Goal: Information Seeking & Learning: Understand process/instructions

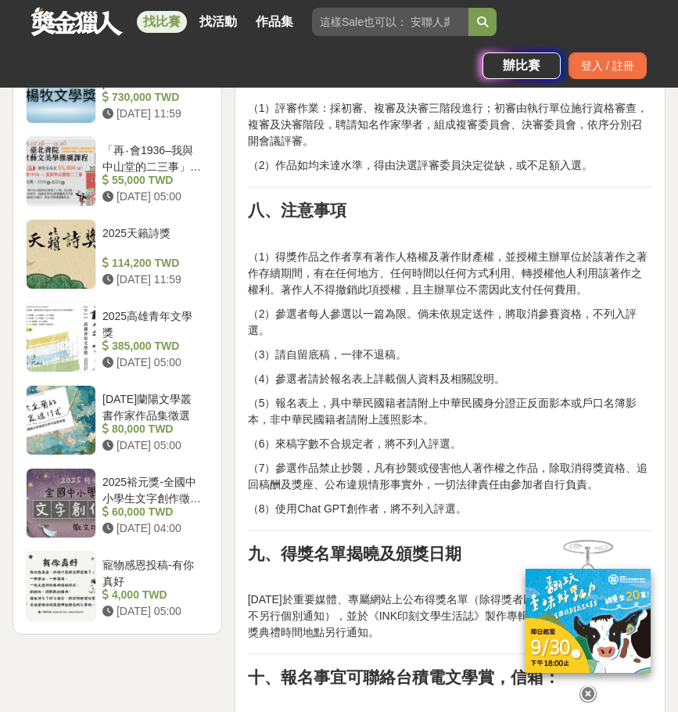
scroll to position [1874, 0]
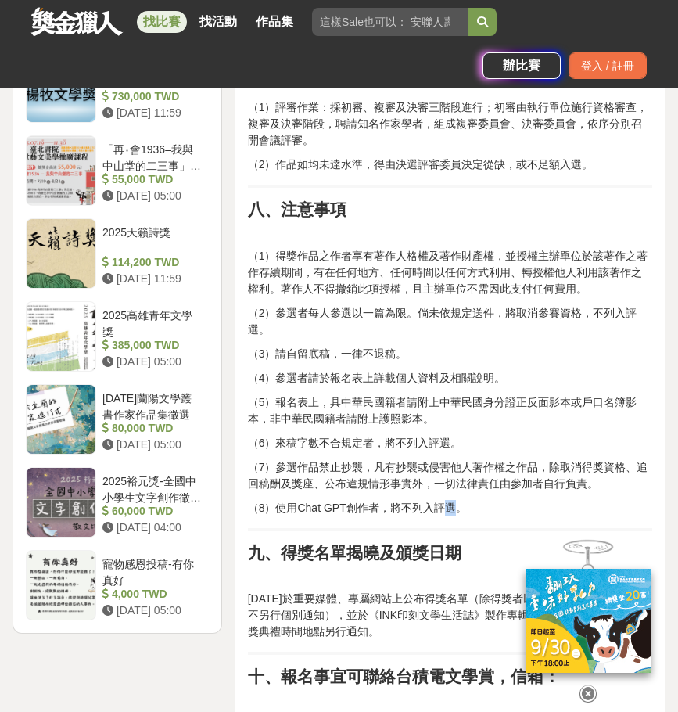
drag, startPoint x: 454, startPoint y: 531, endPoint x: 418, endPoint y: 532, distance: 36.0
click at [425, 516] on p "（8）使用Chat GPT創作者，將不列入評選。" at bounding box center [450, 508] width 404 height 16
click at [418, 516] on p "（8）使用Chat GPT創作者，將不列入評選。" at bounding box center [450, 508] width 404 height 16
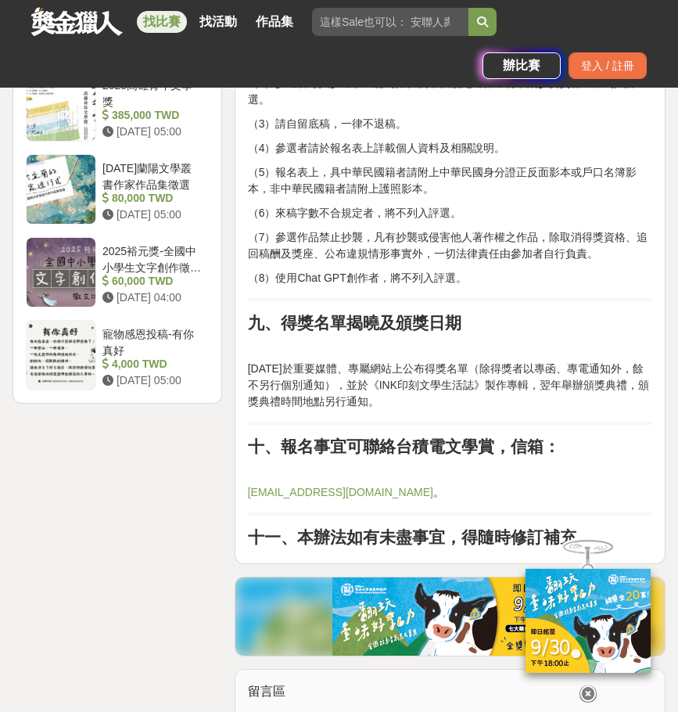
scroll to position [2105, 0]
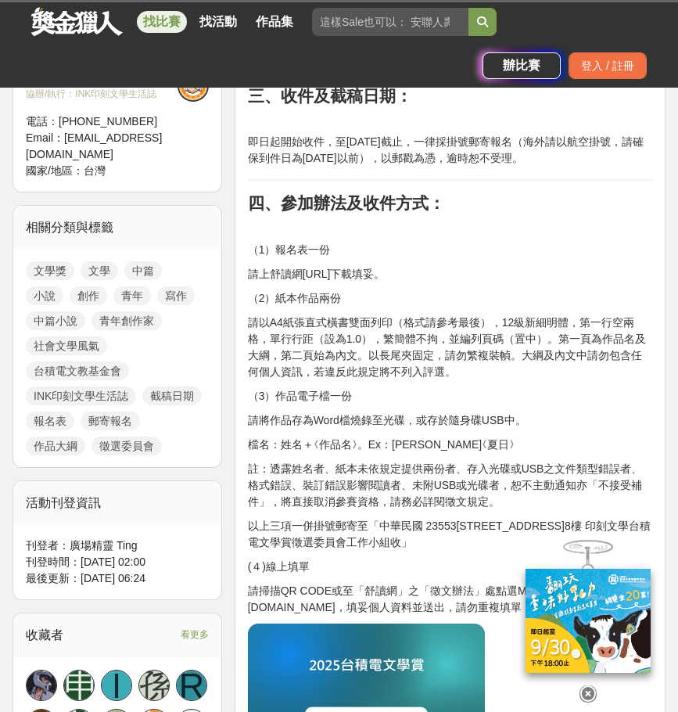
scroll to position [429, 0]
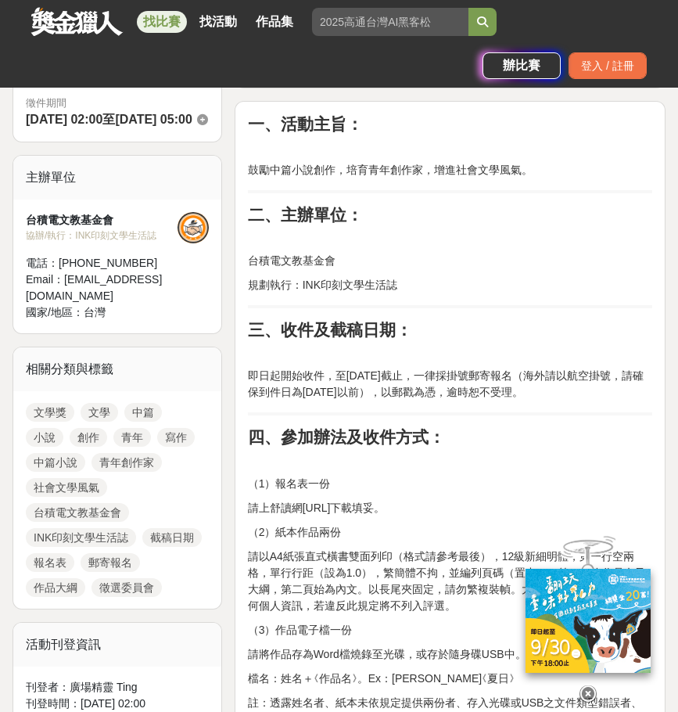
click at [406, 565] on p "請以A4紙張直式橫書雙面列印（格式請參考最後），12級新細明體，第一行空兩格，單行行距（設為1.0），繁簡體不拘，並編列頁碼（置中）。第一頁為作品名及大綱，第…" at bounding box center [450, 581] width 404 height 66
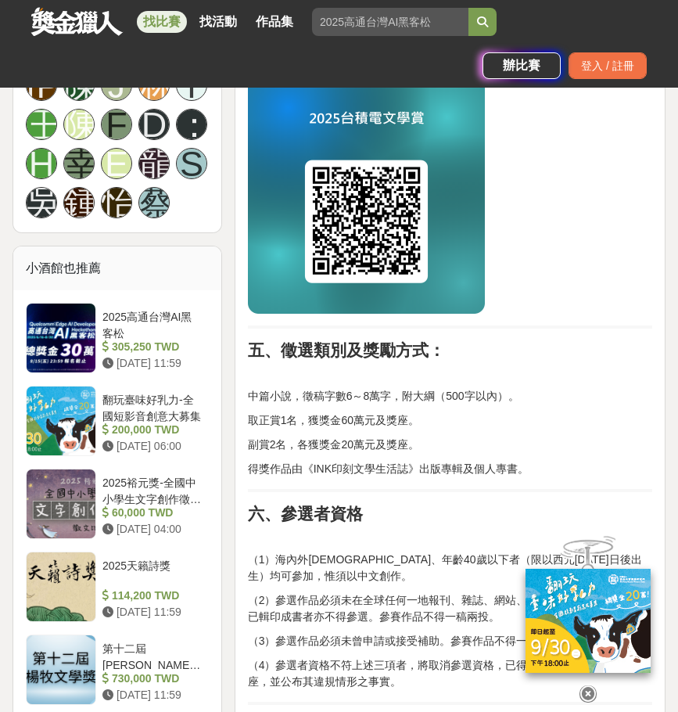
scroll to position [1211, 0]
